Goal: Information Seeking & Learning: Learn about a topic

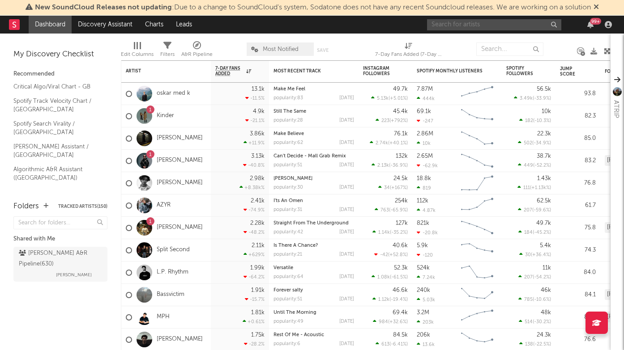
click at [464, 27] on input "text" at bounding box center [494, 24] width 134 height 11
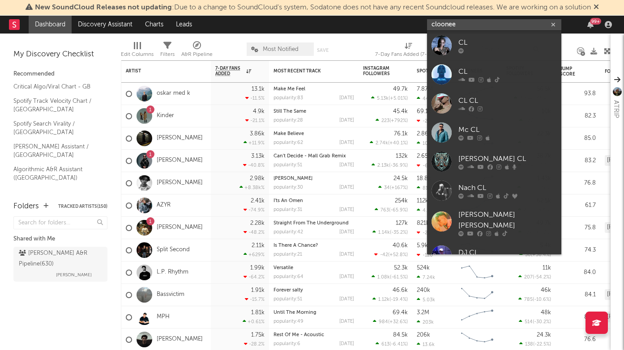
click at [468, 19] on input "cloonee" at bounding box center [494, 24] width 134 height 11
click at [465, 26] on input "cloonee" at bounding box center [494, 24] width 134 height 11
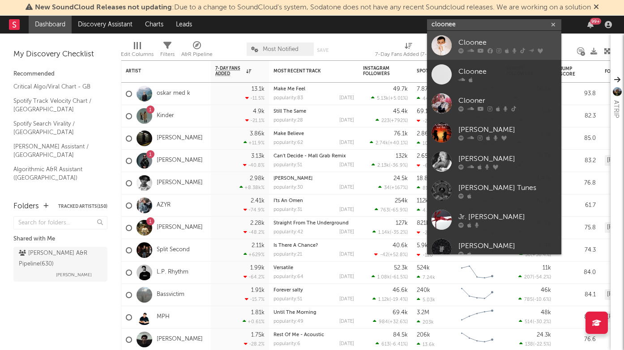
type input "cloonee"
click at [465, 45] on div "Cloonee" at bounding box center [507, 42] width 98 height 11
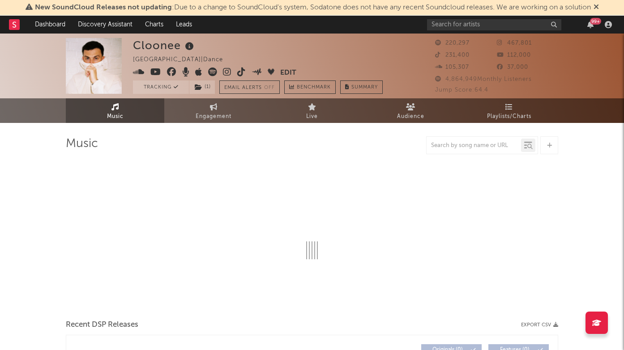
click at [599, 7] on icon at bounding box center [595, 6] width 5 height 7
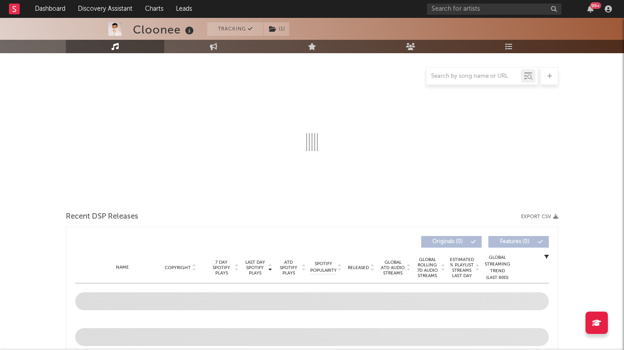
scroll to position [263, 0]
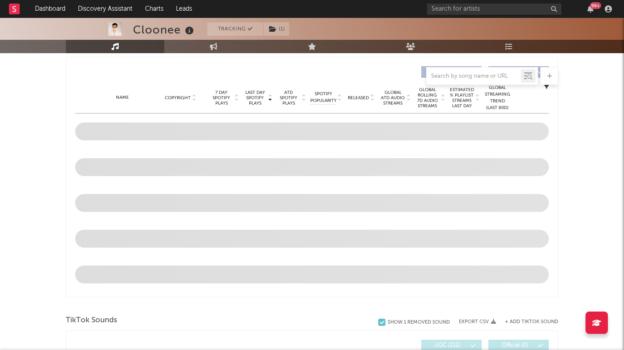
select select "6m"
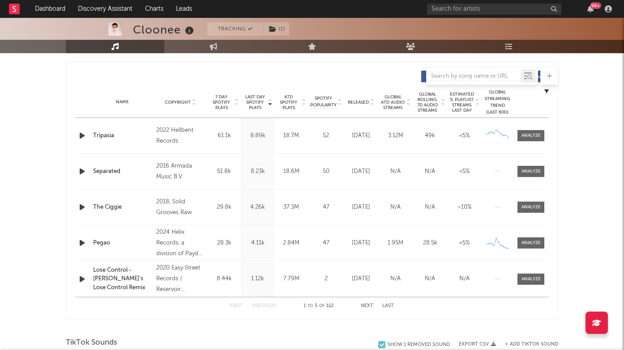
scroll to position [330, 0]
click at [368, 99] on span "Released" at bounding box center [358, 101] width 21 height 5
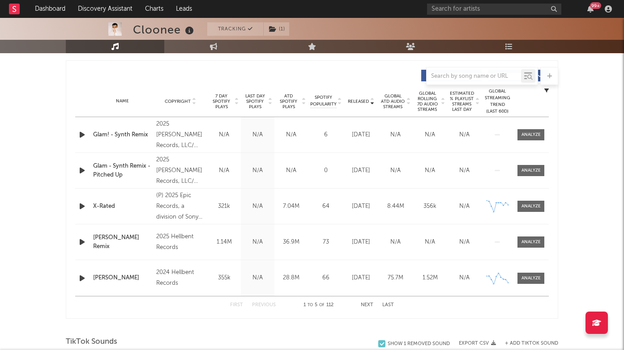
click at [368, 99] on span "Released" at bounding box center [358, 101] width 21 height 5
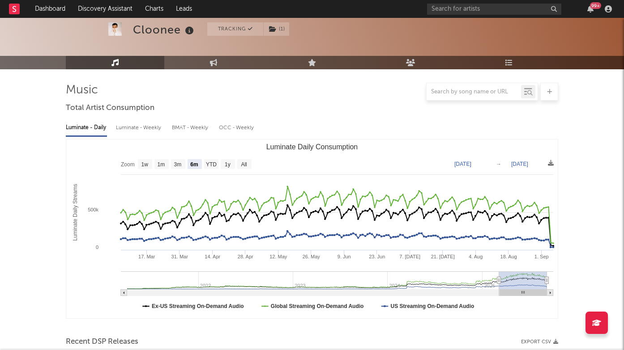
scroll to position [0, 0]
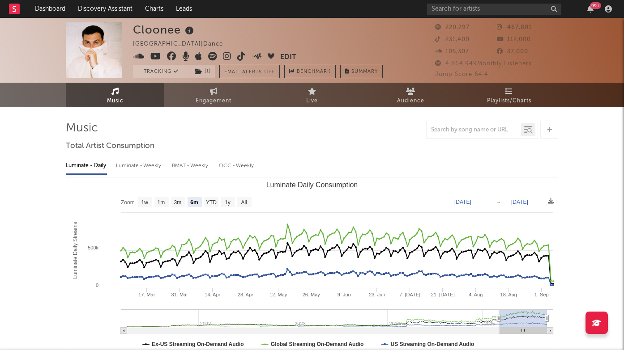
click at [239, 57] on icon at bounding box center [241, 56] width 9 height 9
click at [595, 7] on div "99 +" at bounding box center [595, 5] width 11 height 7
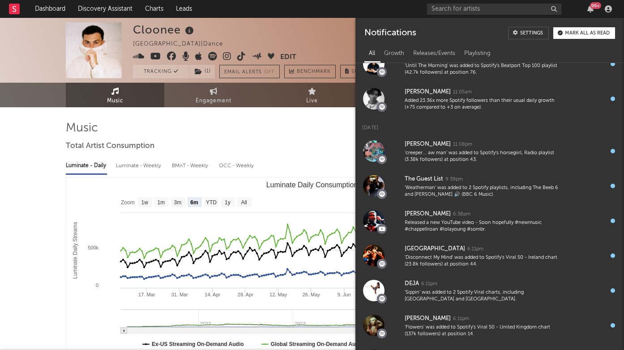
scroll to position [571, 0]
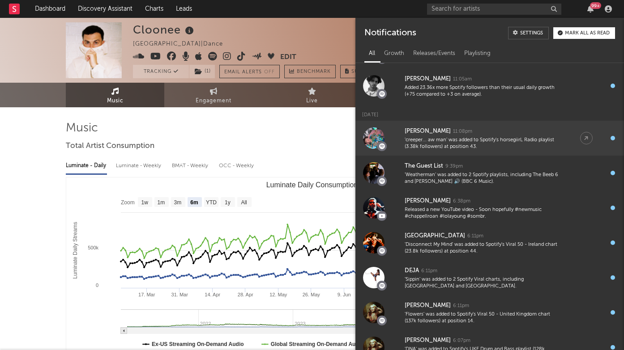
drag, startPoint x: 493, startPoint y: 244, endPoint x: 435, endPoint y: 125, distance: 131.7
click at [493, 244] on div "'Disconnect My Mind' was added to Spotify's Viral 50 - Ireland chart (23.8k fol…" at bounding box center [484, 249] width 158 height 14
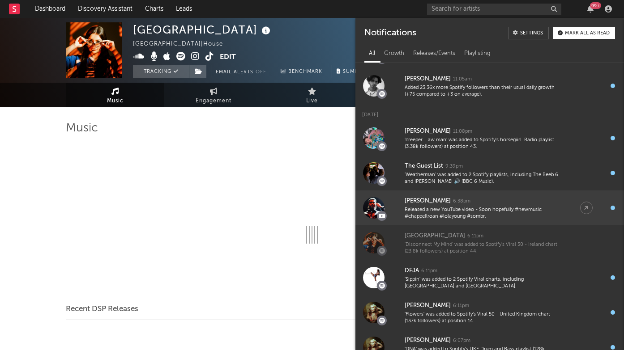
select select "1w"
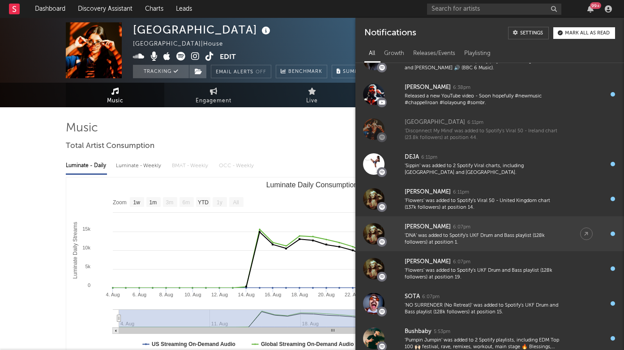
scroll to position [702, 0]
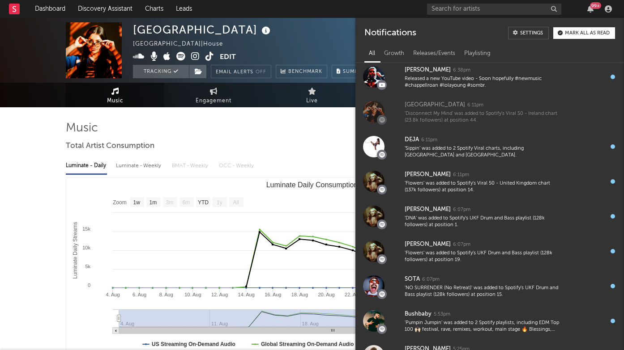
click at [322, 133] on div at bounding box center [312, 130] width 492 height 18
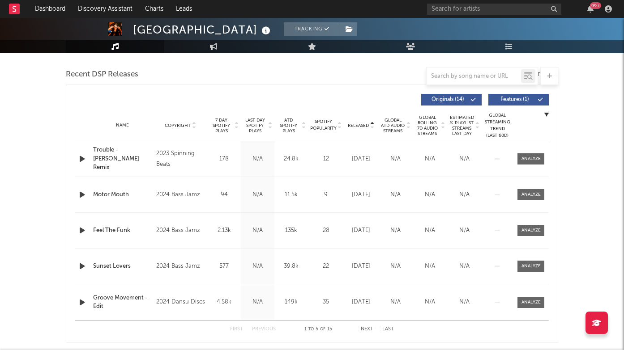
scroll to position [310, 0]
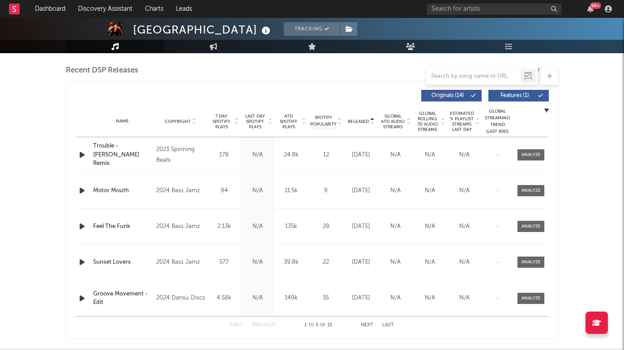
click at [371, 122] on icon at bounding box center [372, 124] width 4 height 4
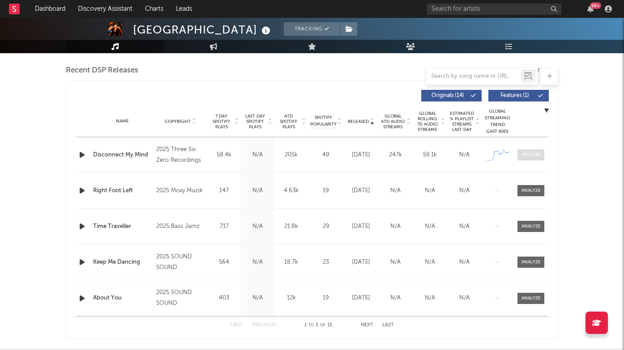
click at [524, 158] on div at bounding box center [530, 155] width 19 height 7
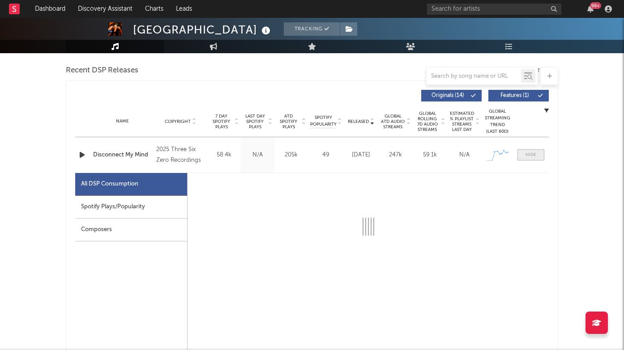
select select "1w"
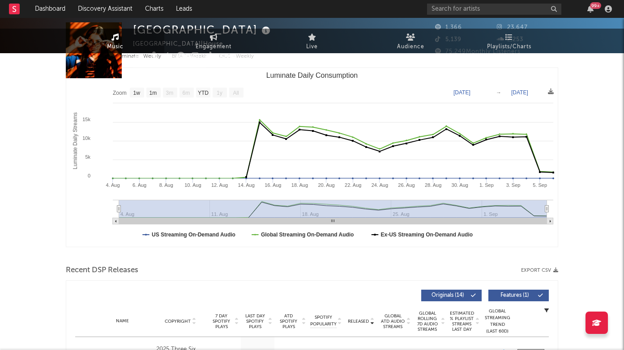
scroll to position [0, 0]
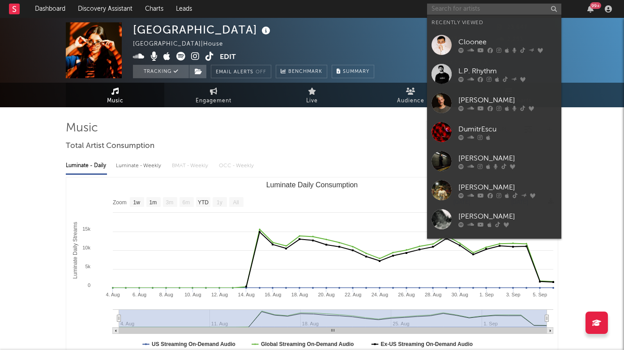
click at [472, 5] on input "text" at bounding box center [494, 9] width 134 height 11
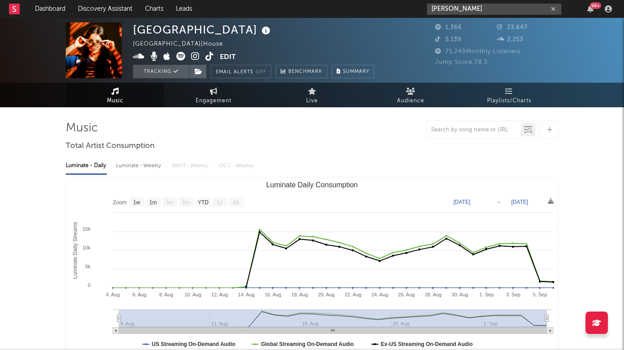
click at [457, 9] on input "brodie" at bounding box center [494, 9] width 134 height 11
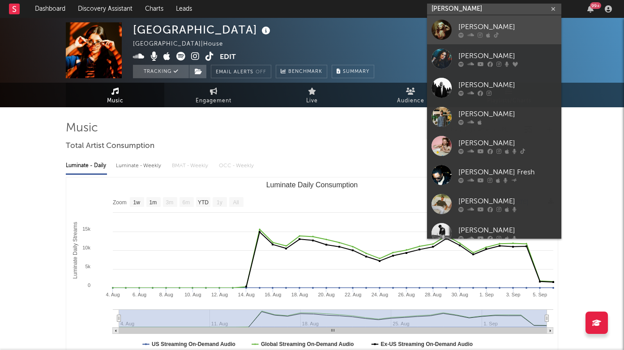
type input "brodie"
click at [463, 33] on icon at bounding box center [460, 34] width 5 height 5
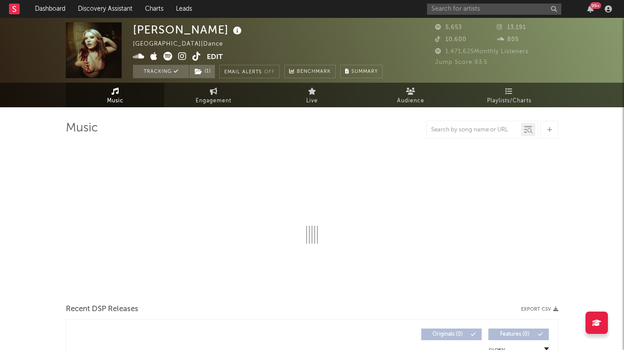
select select "6m"
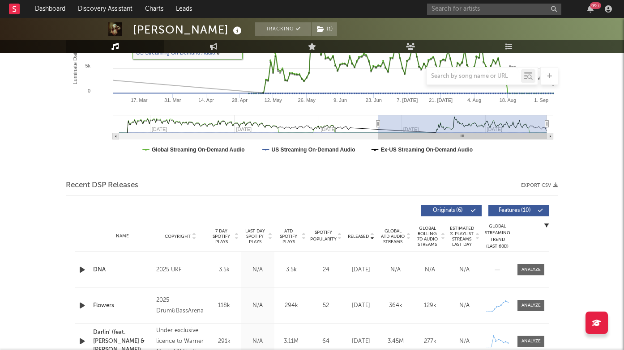
scroll to position [333, 0]
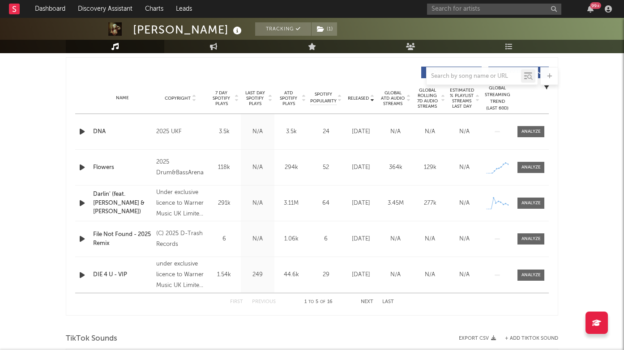
click at [536, 166] on div at bounding box center [530, 167] width 19 height 7
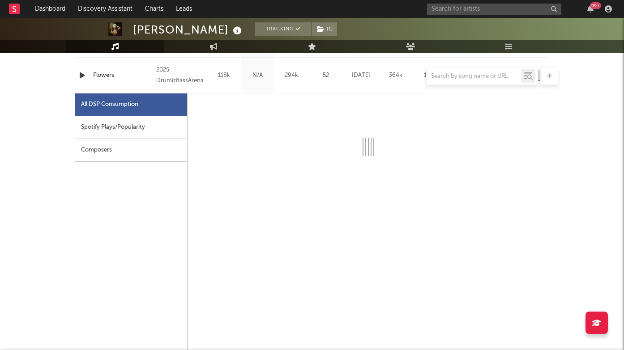
select select "1w"
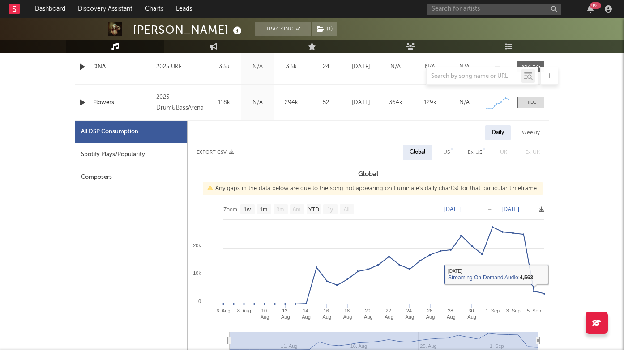
scroll to position [392, 0]
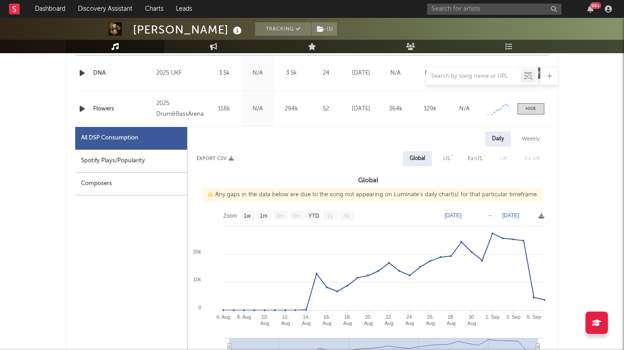
click at [122, 159] on div "Spotify Plays/Popularity" at bounding box center [131, 161] width 112 height 23
select select "1w"
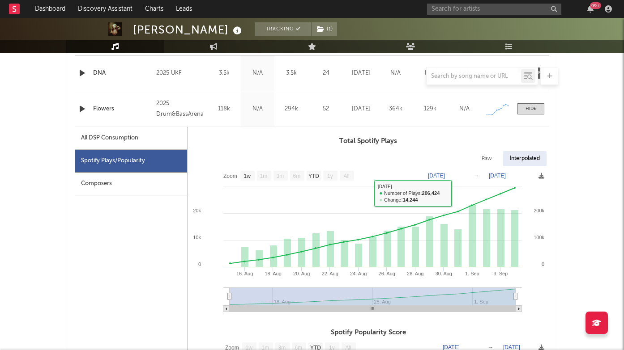
click at [140, 137] on div "All DSP Consumption" at bounding box center [131, 138] width 112 height 23
select select "1w"
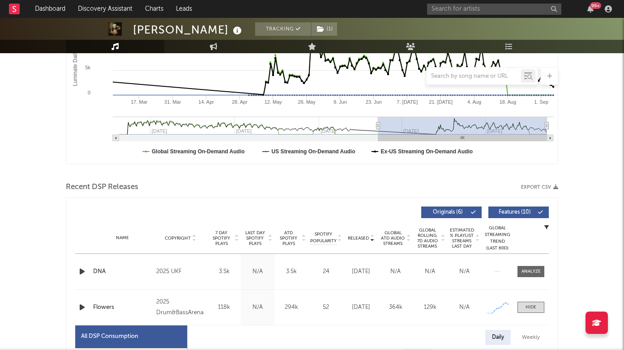
scroll to position [0, 0]
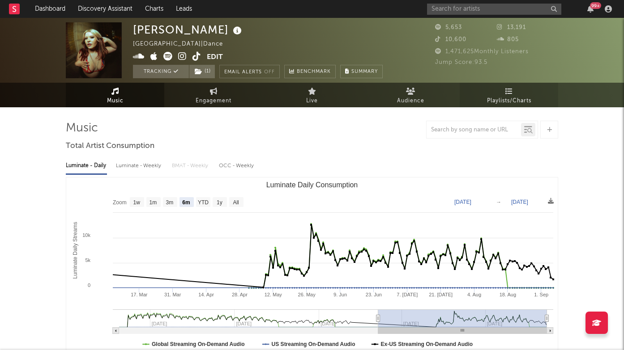
click at [509, 97] on span "Playlists/Charts" at bounding box center [509, 101] width 44 height 11
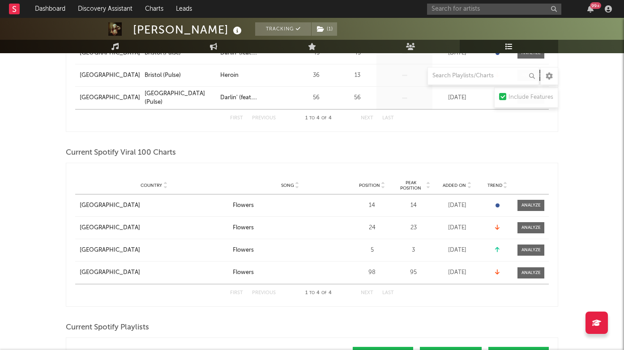
scroll to position [255, 0]
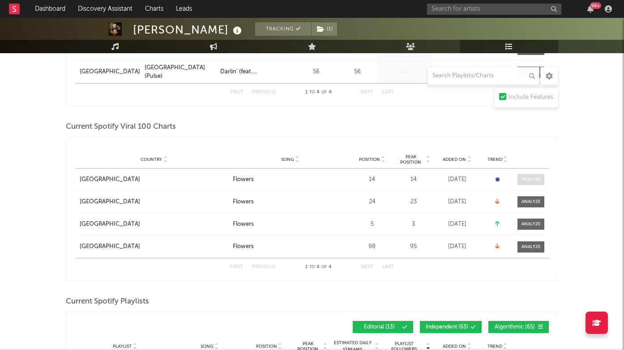
click at [529, 177] on div at bounding box center [530, 179] width 19 height 7
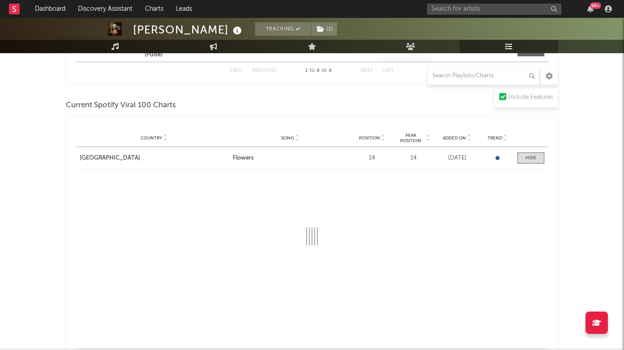
scroll to position [313, 0]
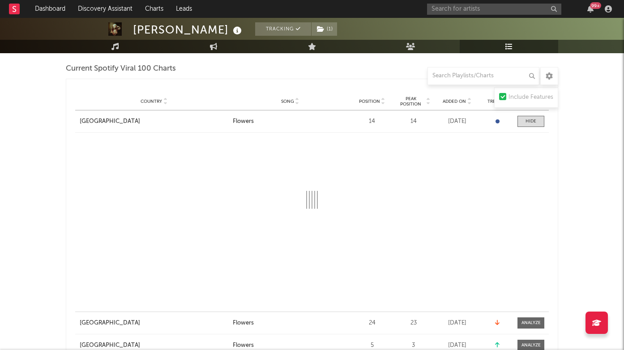
select select "1w"
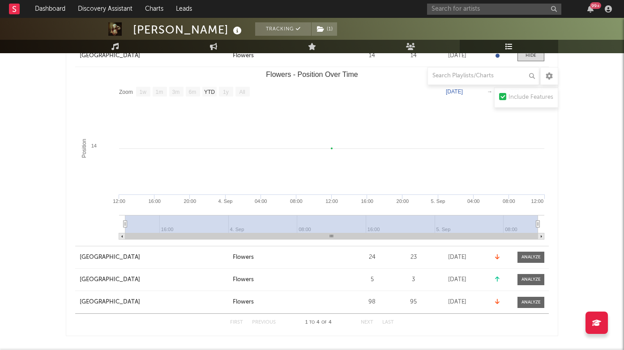
scroll to position [375, 0]
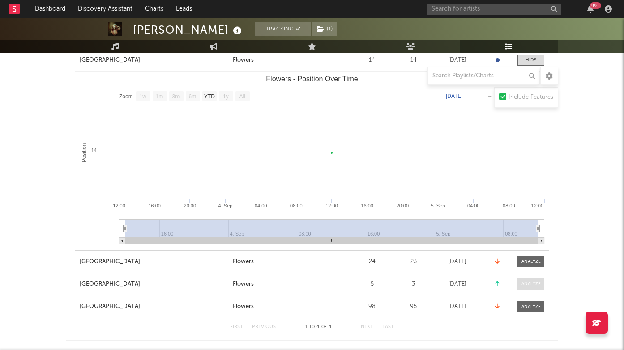
click at [533, 286] on div at bounding box center [530, 284] width 19 height 7
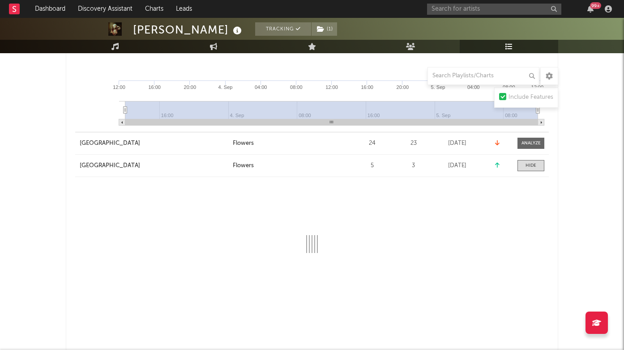
scroll to position [495, 0]
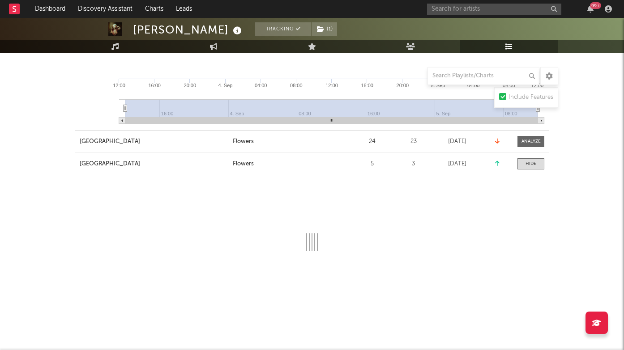
select select "1w"
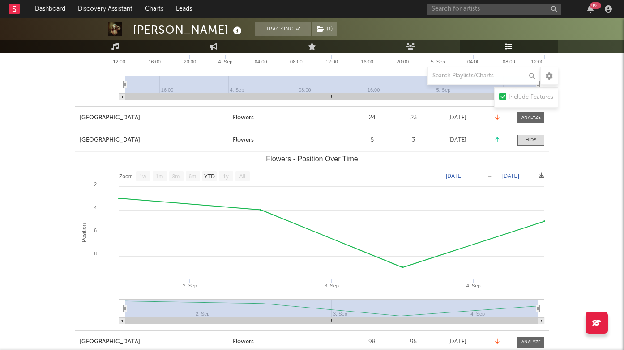
scroll to position [520, 0]
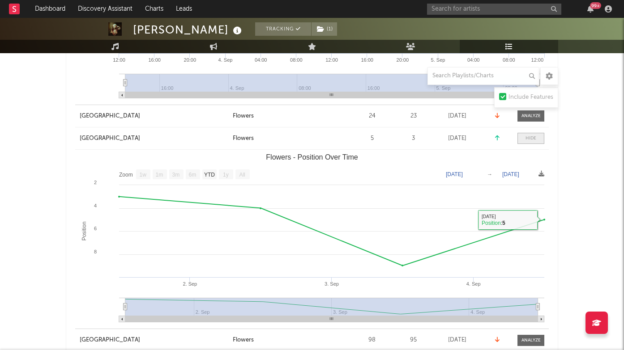
click at [527, 141] on div at bounding box center [530, 138] width 11 height 7
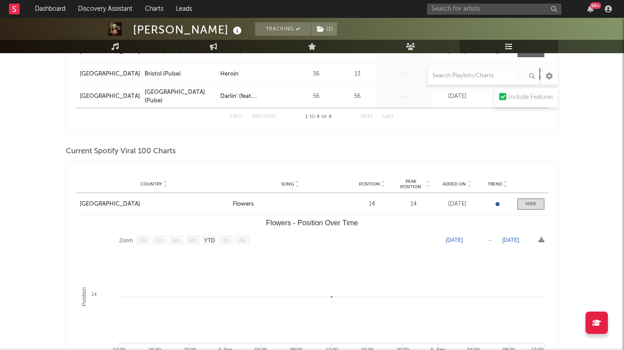
scroll to position [222, 0]
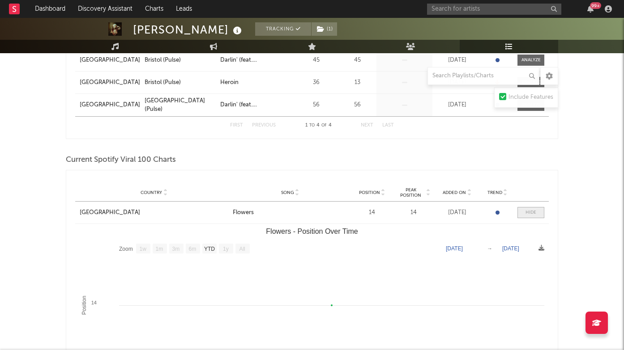
click at [529, 213] on div at bounding box center [530, 212] width 11 height 7
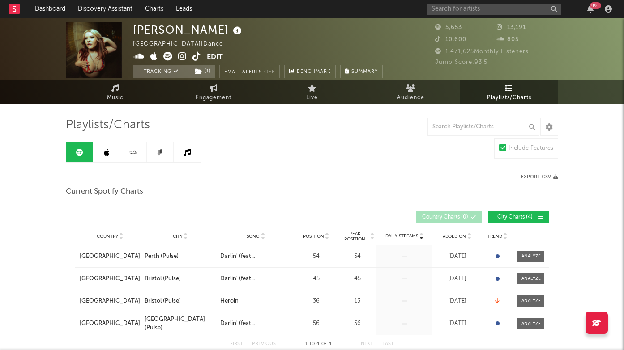
scroll to position [0, 0]
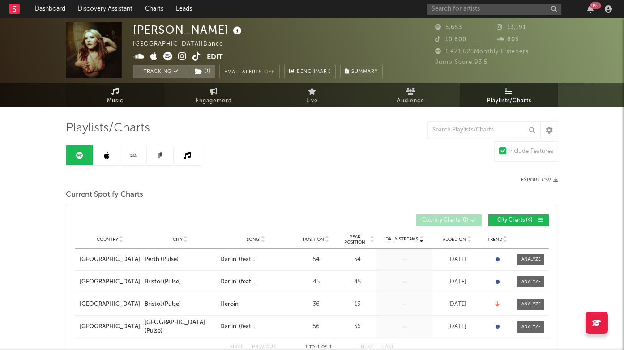
click at [110, 96] on span "Music" at bounding box center [115, 101] width 17 height 11
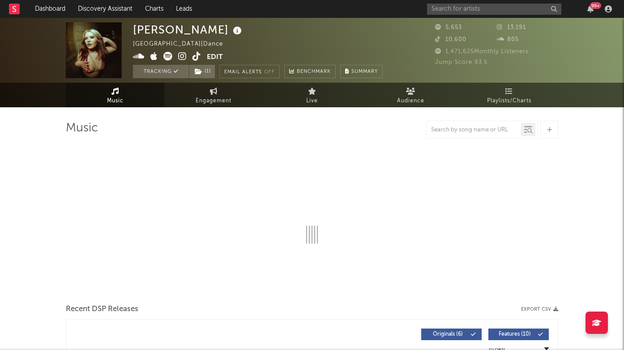
select select "6m"
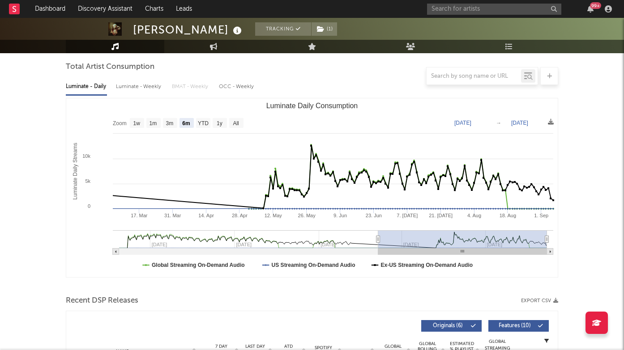
scroll to position [67, 0]
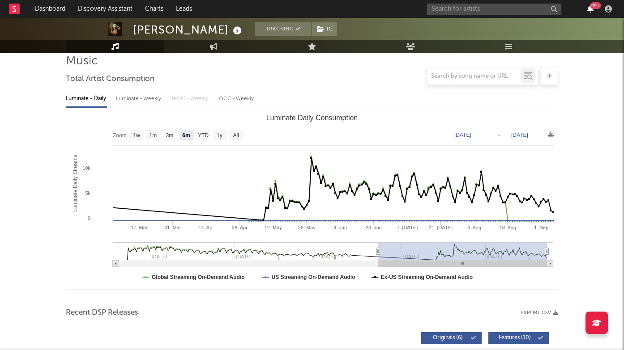
click at [588, 12] on icon "button" at bounding box center [590, 8] width 6 height 7
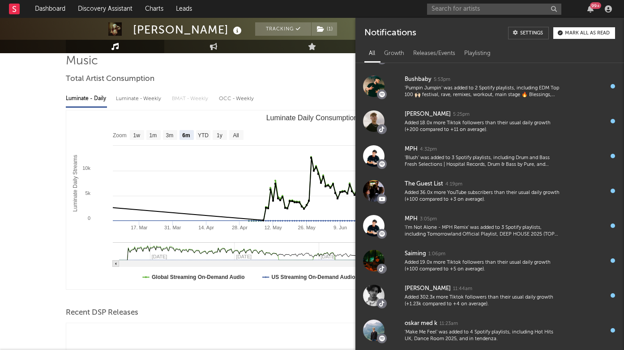
scroll to position [934, 0]
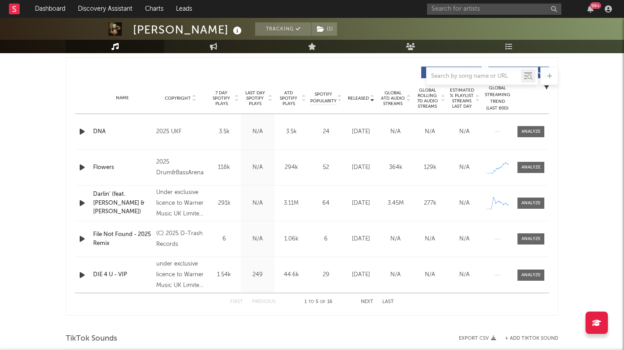
scroll to position [359, 0]
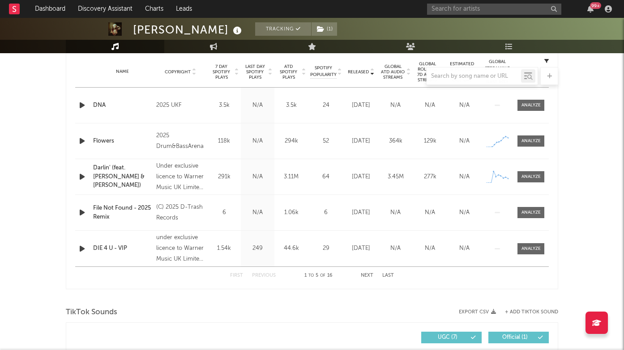
click at [538, 143] on div at bounding box center [530, 141] width 19 height 7
select select "1w"
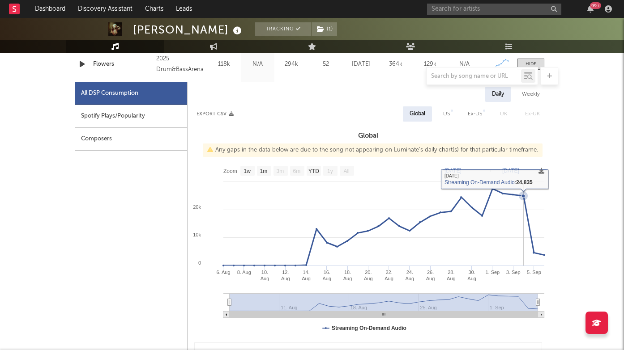
scroll to position [434, 0]
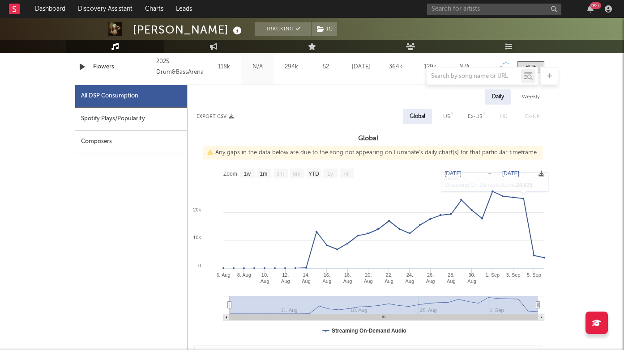
click at [594, 5] on div "99 +" at bounding box center [595, 5] width 11 height 7
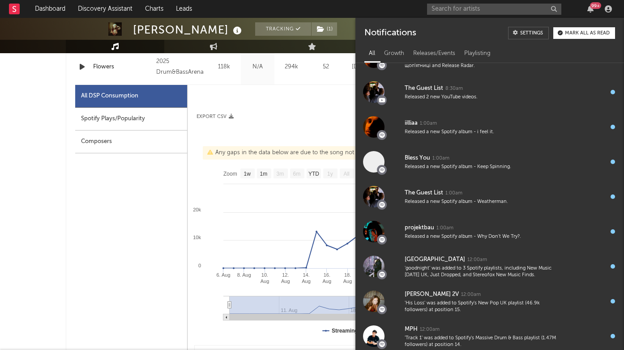
scroll to position [1634, 0]
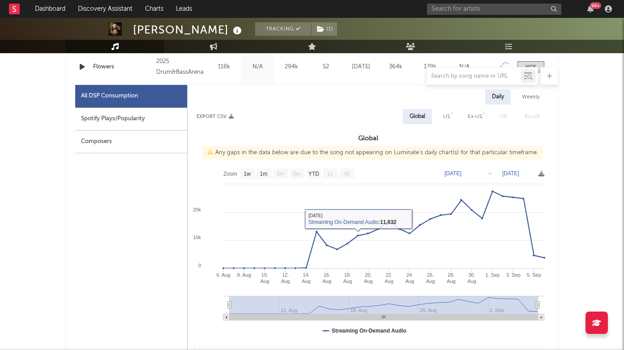
click at [99, 223] on div "All DSP Consumption Spotify Plays/Popularity Composers" at bounding box center [131, 297] width 112 height 425
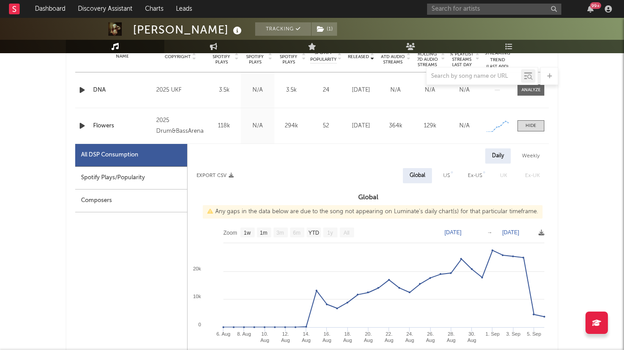
click at [82, 129] on icon "button" at bounding box center [81, 125] width 9 height 11
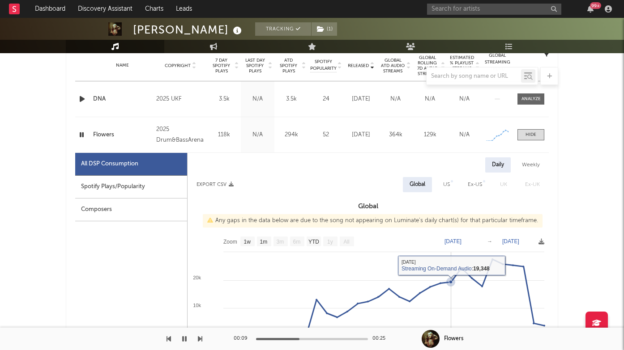
scroll to position [316, 0]
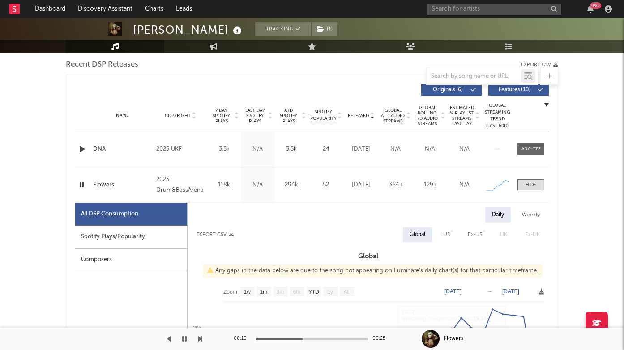
click at [128, 235] on div "Spotify Plays/Popularity" at bounding box center [131, 237] width 112 height 23
select select "1w"
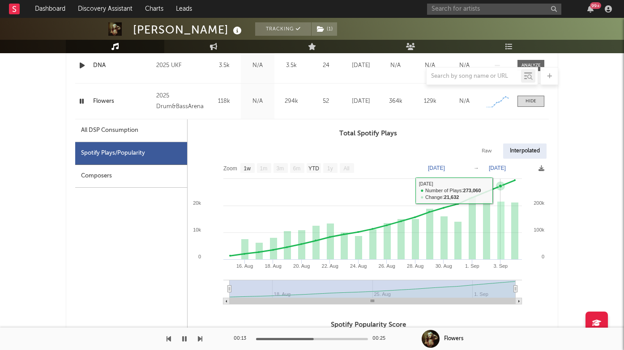
scroll to position [382, 0]
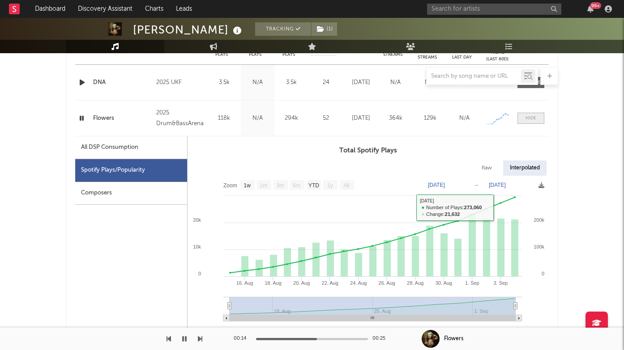
click at [532, 119] on div at bounding box center [530, 118] width 11 height 7
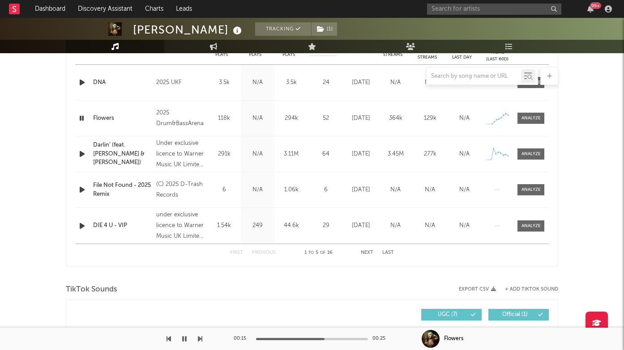
click at [80, 118] on icon "button" at bounding box center [81, 118] width 9 height 11
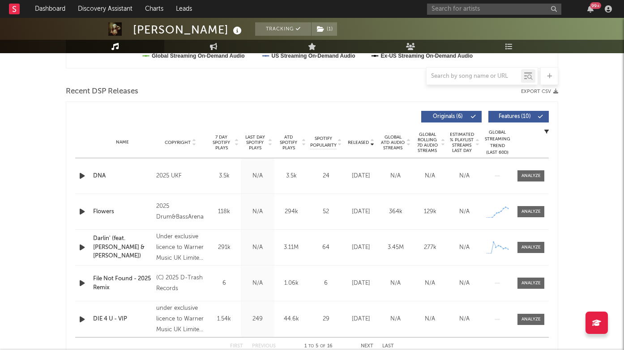
scroll to position [296, 0]
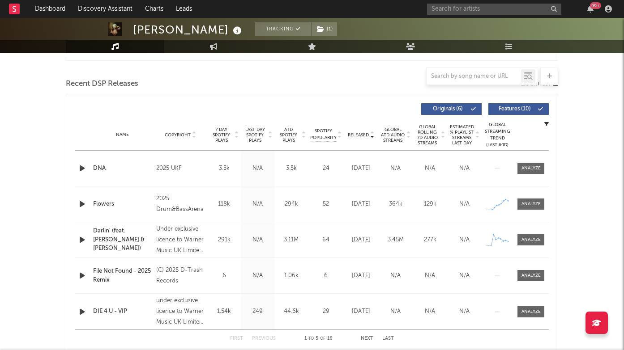
click at [529, 238] on div at bounding box center [530, 240] width 19 height 7
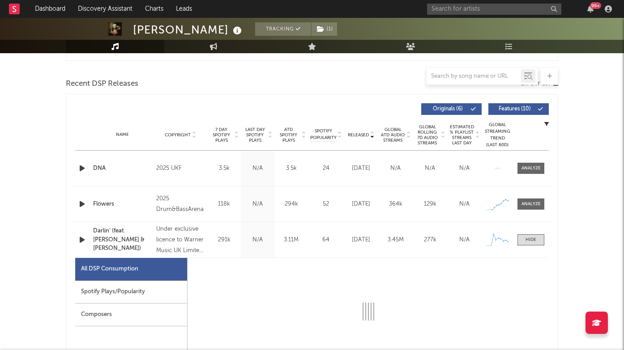
scroll to position [416, 0]
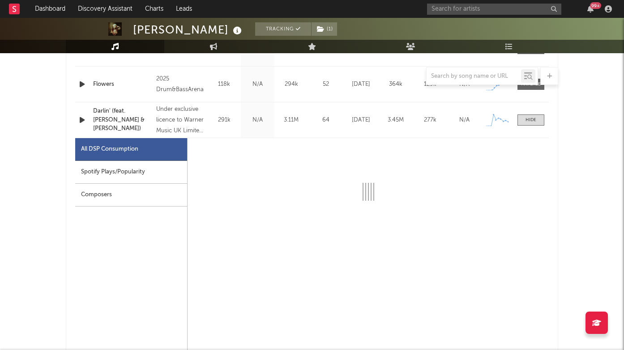
select select "1w"
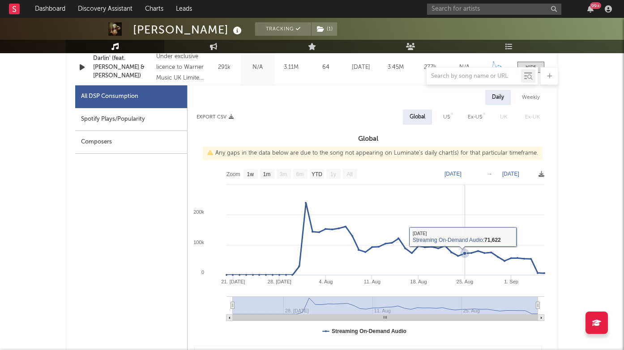
scroll to position [378, 0]
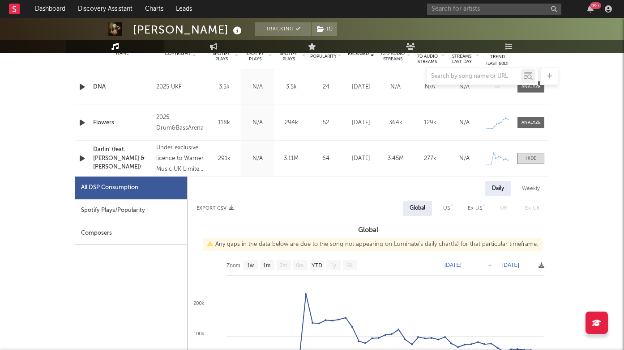
click at [529, 166] on div "Name Darlin' (feat. Sean Paul & Brodie) Copyright Under exclusive licence to Wa…" at bounding box center [312, 158] width 474 height 35
click at [529, 159] on div at bounding box center [530, 158] width 11 height 7
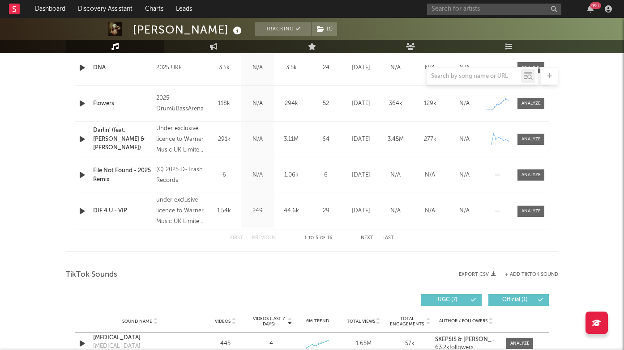
scroll to position [367, 0]
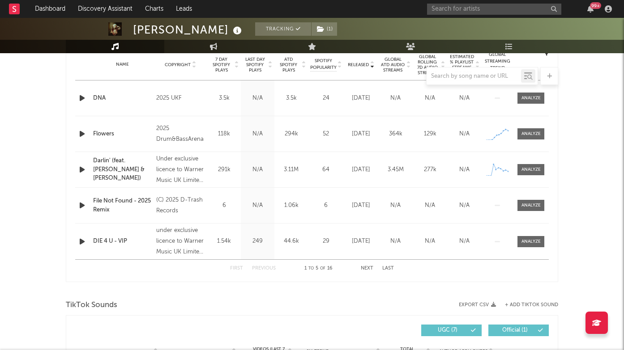
click at [365, 268] on button "Next" at bounding box center [367, 268] width 13 height 5
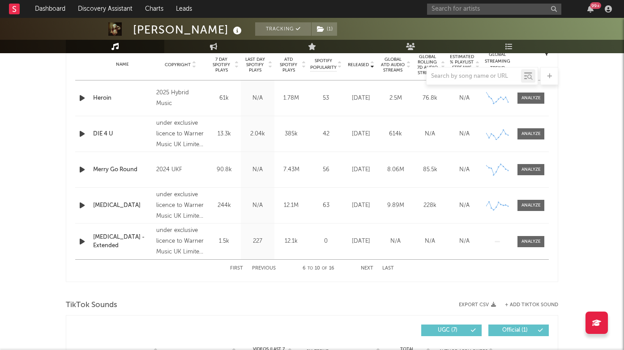
click at [535, 203] on div at bounding box center [530, 205] width 19 height 7
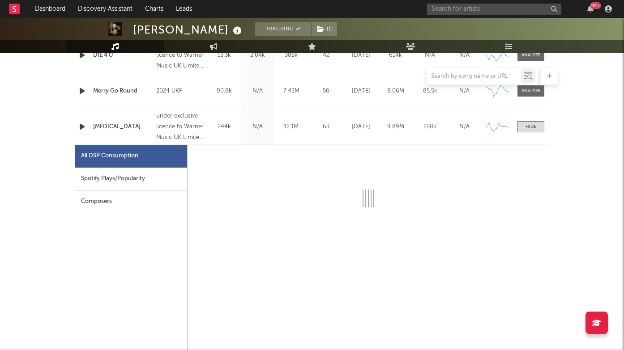
scroll to position [472, 0]
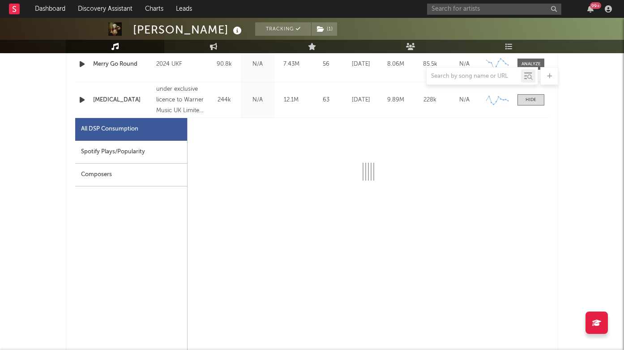
select select "6m"
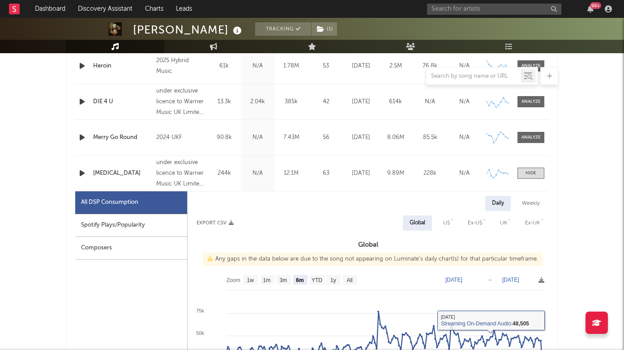
scroll to position [395, 0]
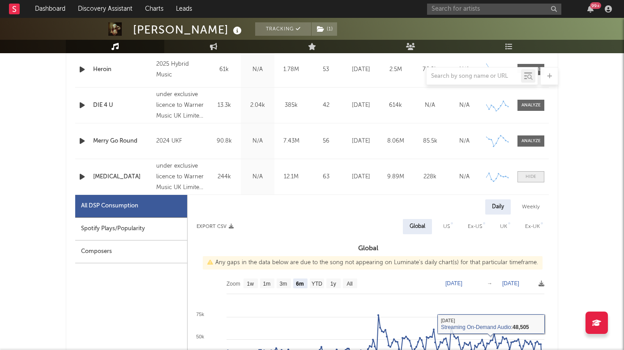
click at [529, 173] on span at bounding box center [530, 176] width 27 height 11
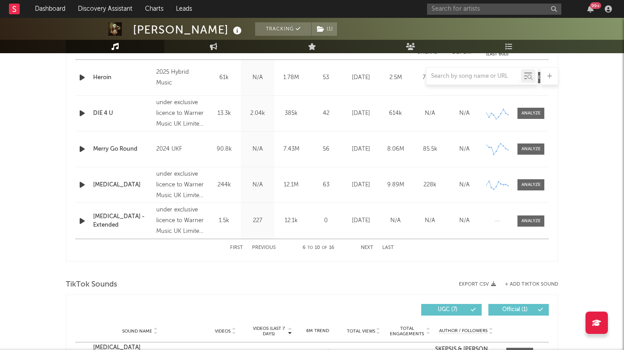
scroll to position [398, 0]
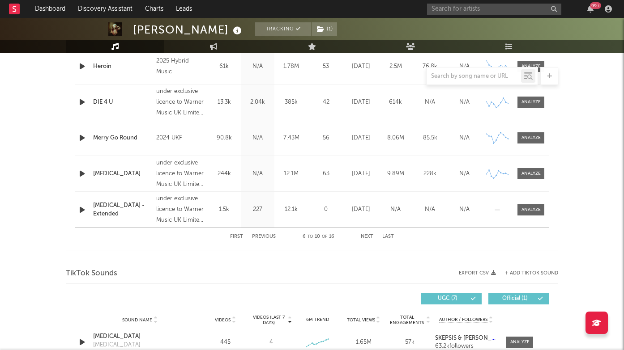
click at [241, 237] on button "First" at bounding box center [236, 237] width 13 height 5
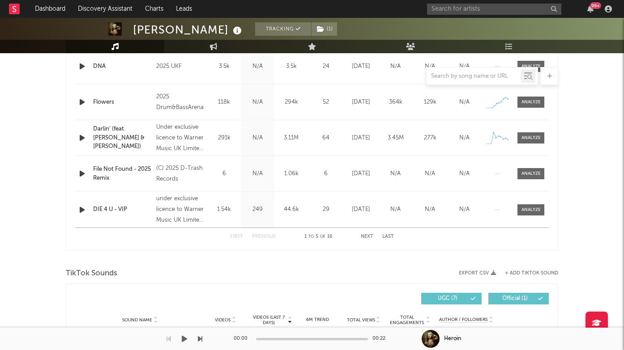
scroll to position [315, 0]
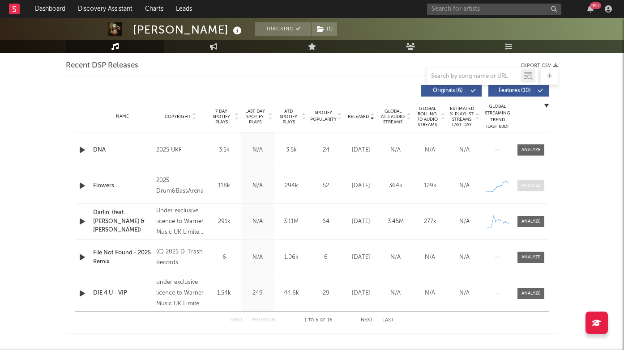
click at [540, 185] on div at bounding box center [530, 186] width 19 height 7
select select "1w"
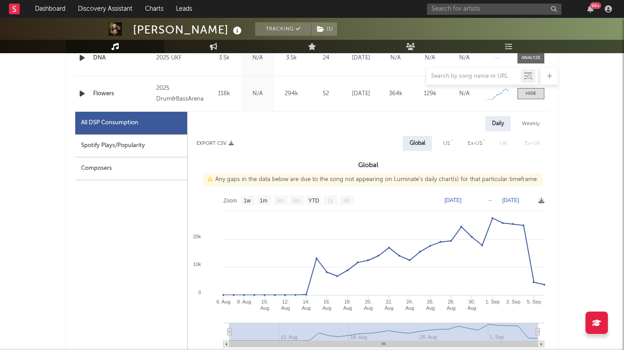
scroll to position [411, 0]
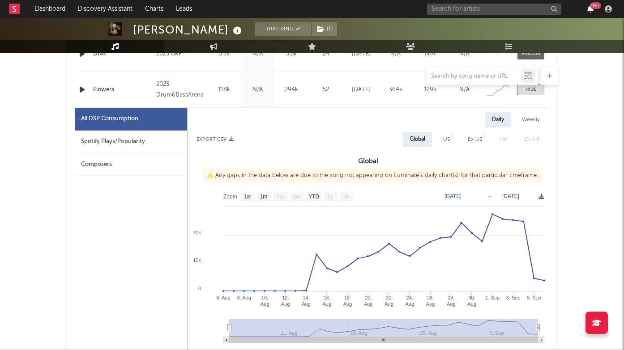
click at [588, 9] on icon "button" at bounding box center [590, 8] width 6 height 7
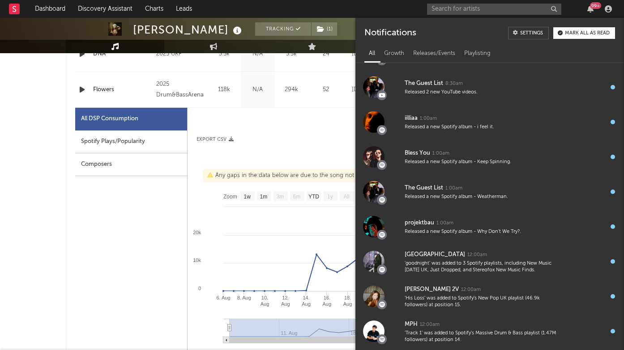
click at [563, 35] on button "Mark all as read" at bounding box center [584, 33] width 62 height 12
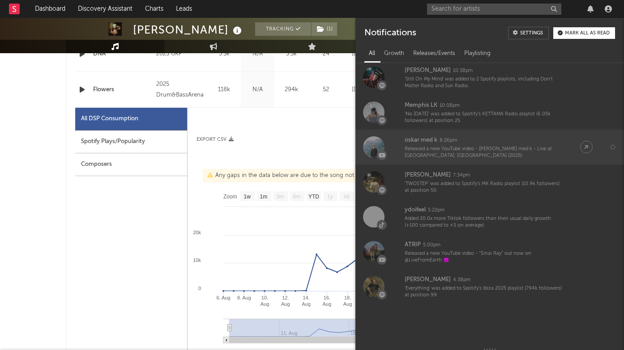
scroll to position [2042, 0]
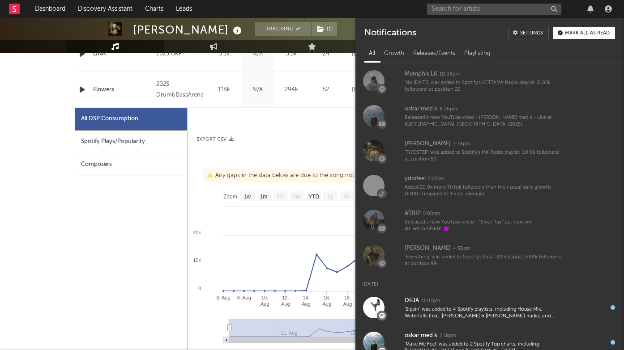
click at [285, 126] on div "Daily Weekly" at bounding box center [368, 119] width 361 height 15
